Goal: Task Accomplishment & Management: Manage account settings

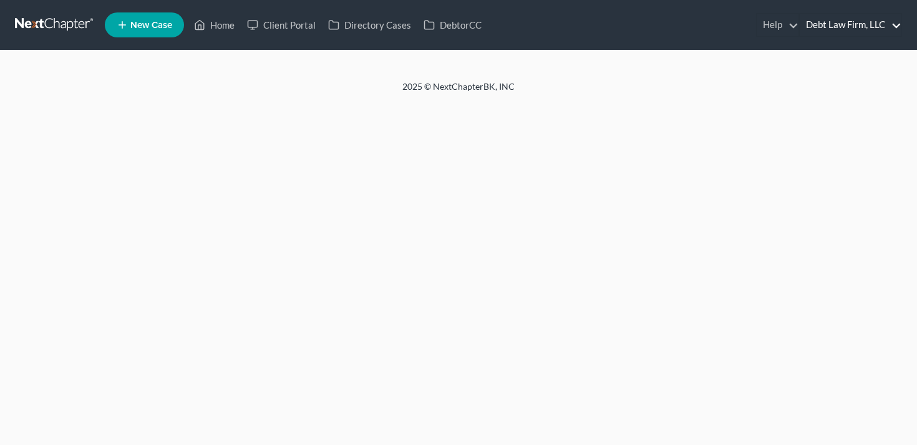
click at [820, 22] on link "Debt Law Firm, LLC" at bounding box center [851, 25] width 102 height 22
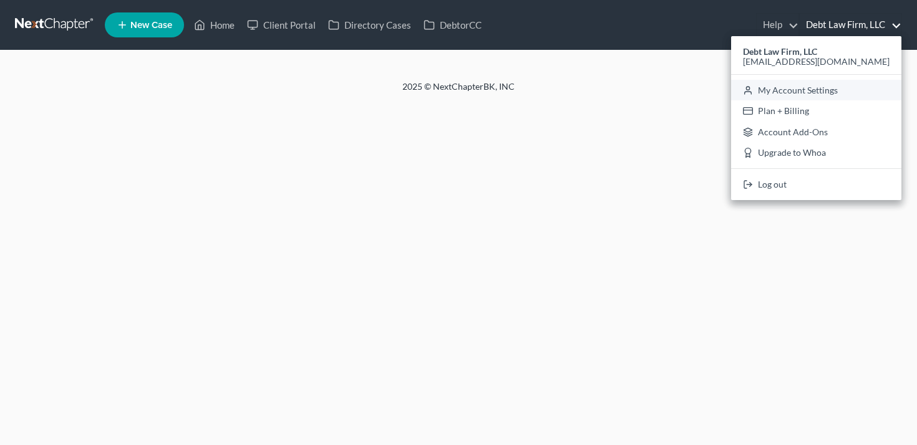
click at [845, 87] on link "My Account Settings" at bounding box center [816, 90] width 170 height 21
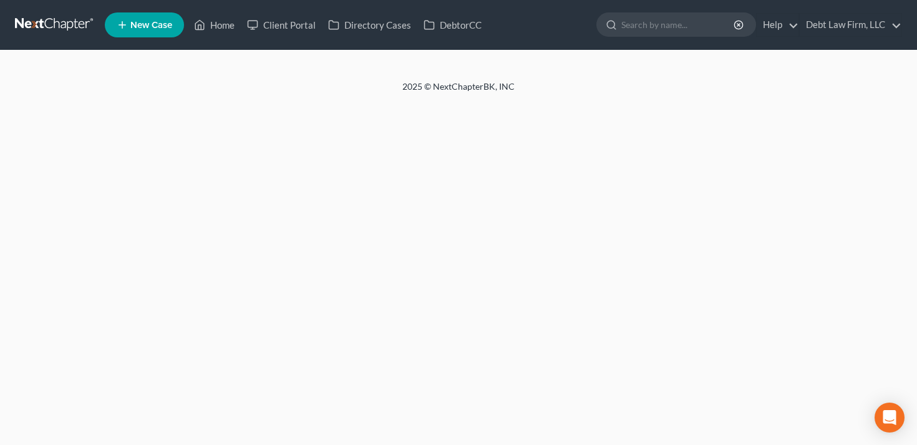
select select "24"
select select "36"
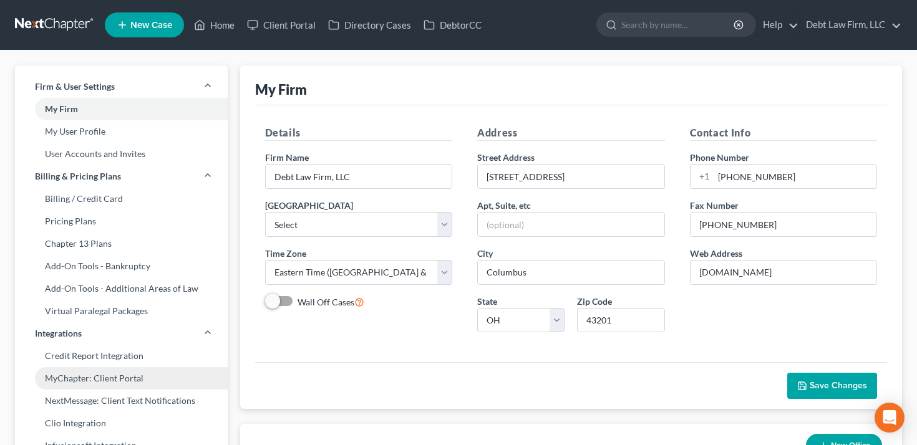
click at [120, 378] on link "MyChapter: Client Portal" at bounding box center [121, 378] width 213 height 22
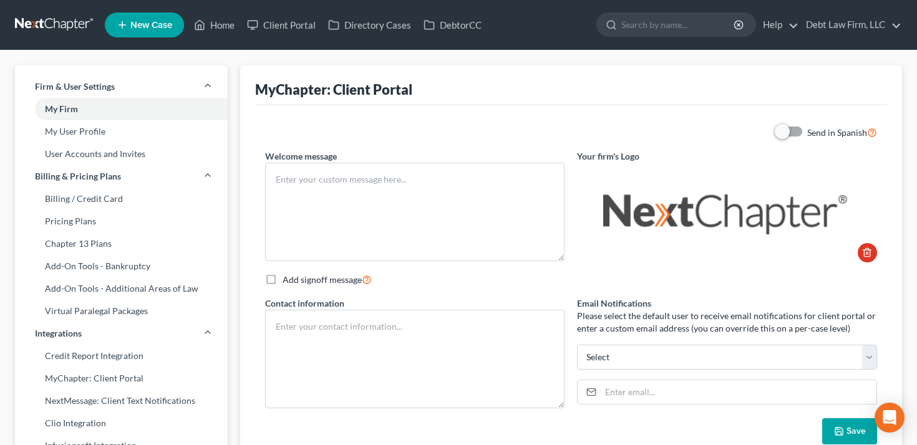
type textarea "Test"
type textarea "Debt Law Firm, LLC [STREET_ADDRESS] [PHONE_NUMBER]"
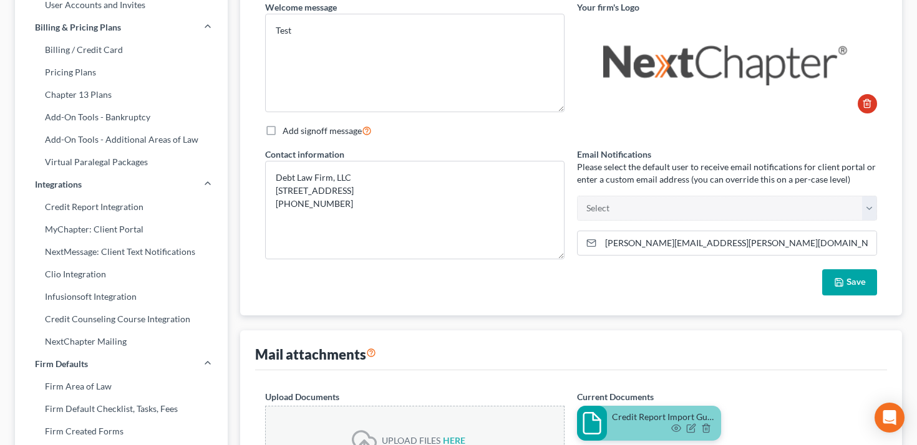
scroll to position [151, 0]
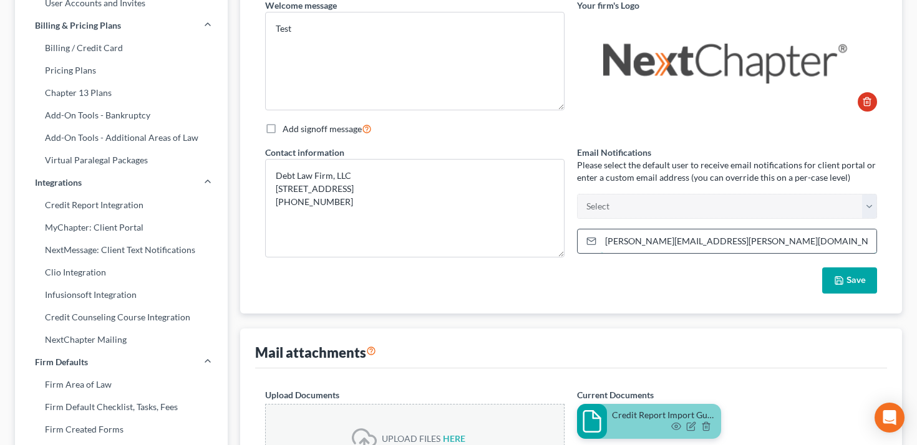
drag, startPoint x: 699, startPoint y: 240, endPoint x: 606, endPoint y: 239, distance: 93.0
click at [606, 239] on input "[PERSON_NAME][EMAIL_ADDRESS][PERSON_NAME][DOMAIN_NAME]" at bounding box center [739, 242] width 276 height 24
type input "T"
type input "test@fakem"
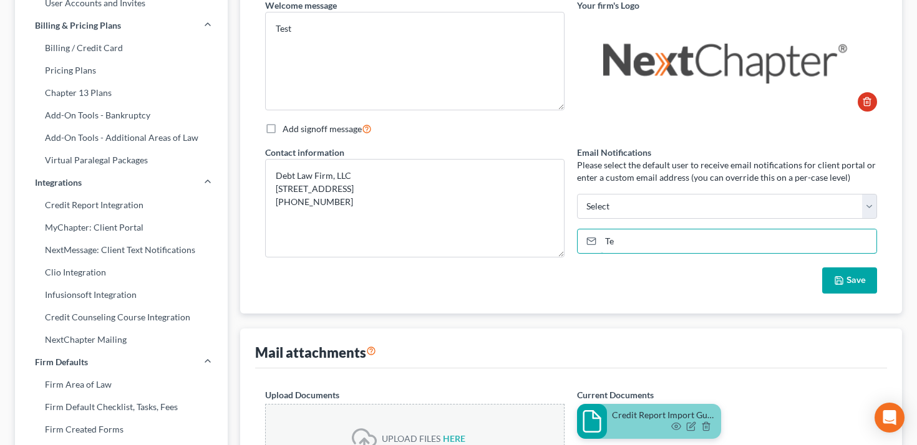
type input "[PERSON_NAME][EMAIL_ADDRESS][PERSON_NAME][DOMAIN_NAME]"
click at [259, 95] on div "Welcome message Test" at bounding box center [415, 55] width 313 height 113
